Goal: Task Accomplishment & Management: Use online tool/utility

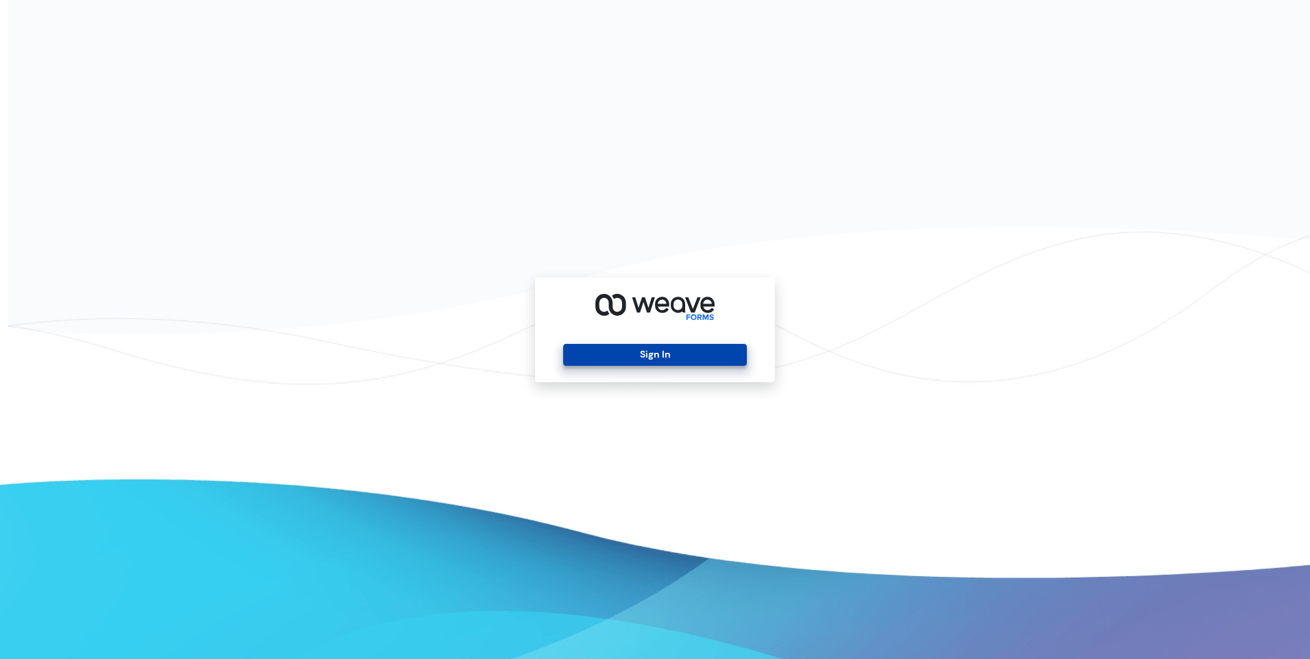
click at [693, 349] on button "Sign In" at bounding box center [654, 355] width 183 height 22
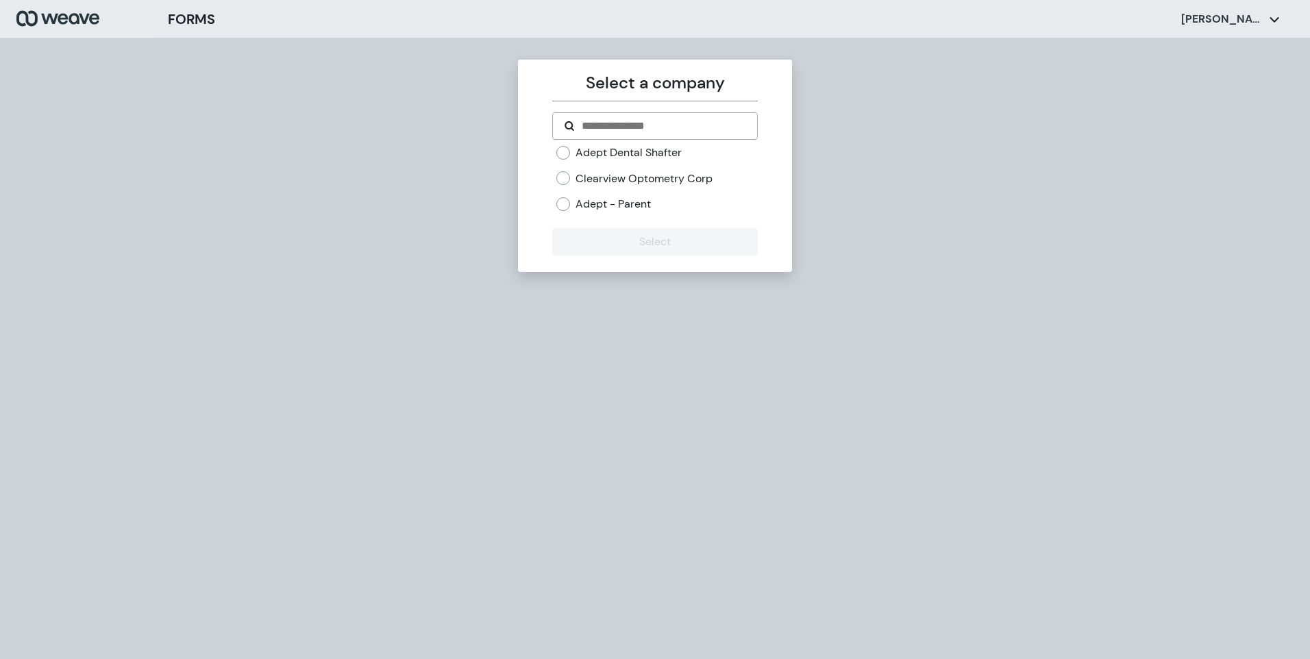
click at [602, 150] on label "Adept Dental Shafter" at bounding box center [629, 152] width 106 height 15
click at [655, 251] on button "Select" at bounding box center [654, 241] width 205 height 27
